Goal: Information Seeking & Learning: Find specific fact

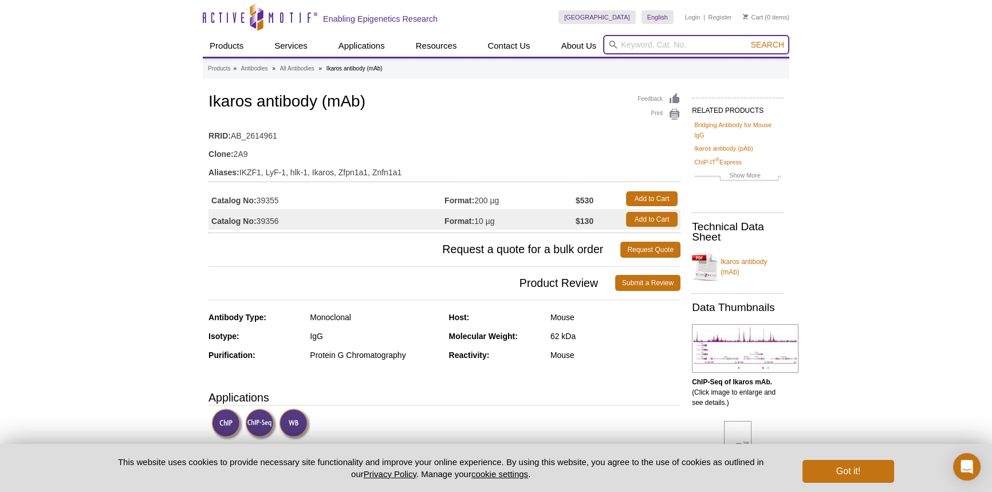
click at [655, 36] on input "search" at bounding box center [696, 44] width 186 height 19
type input "Ikaros antibody"
click at [747, 40] on button "Search" at bounding box center [767, 45] width 40 height 10
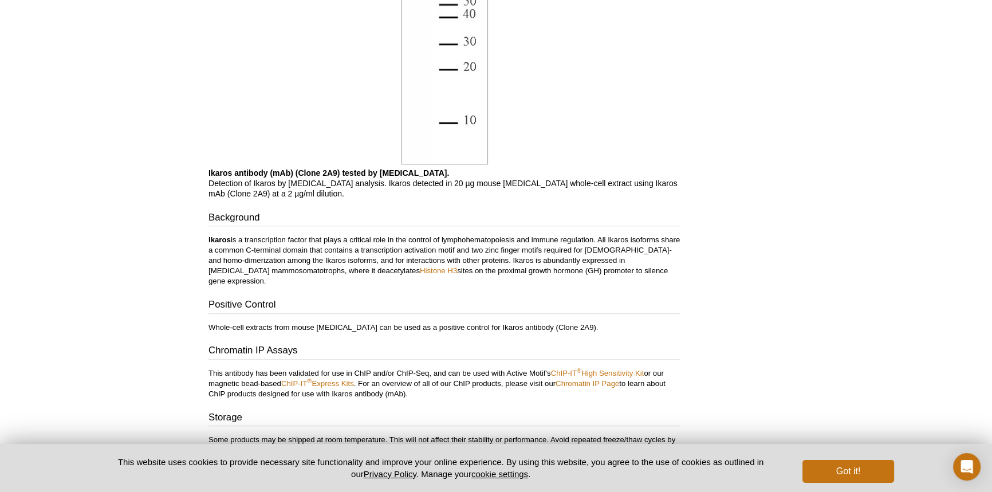
scroll to position [1316, 0]
